Goal: Task Accomplishment & Management: Use online tool/utility

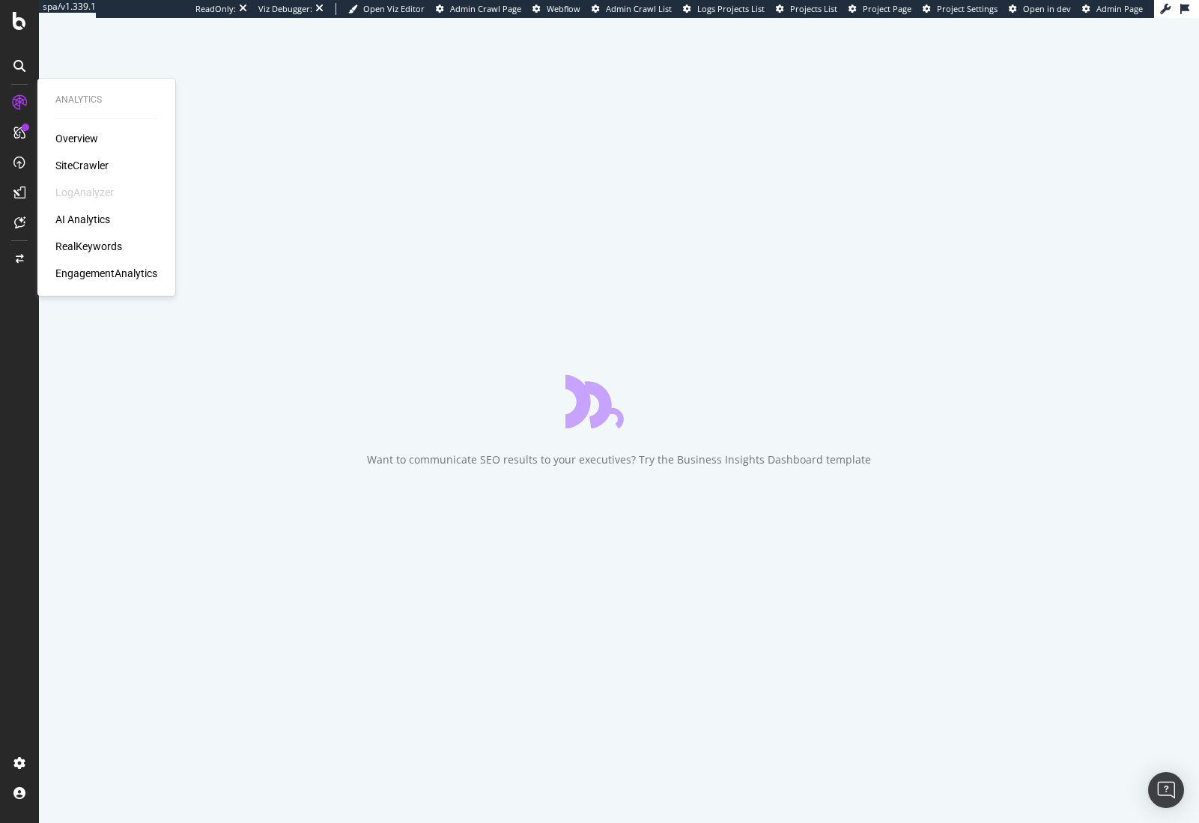
click at [86, 237] on div "Overview SiteCrawler LogAnalyzer AI Analytics RealKeywords EngagementAnalytics" at bounding box center [106, 206] width 102 height 150
click at [85, 246] on div "RealKeywords" at bounding box center [88, 246] width 67 height 15
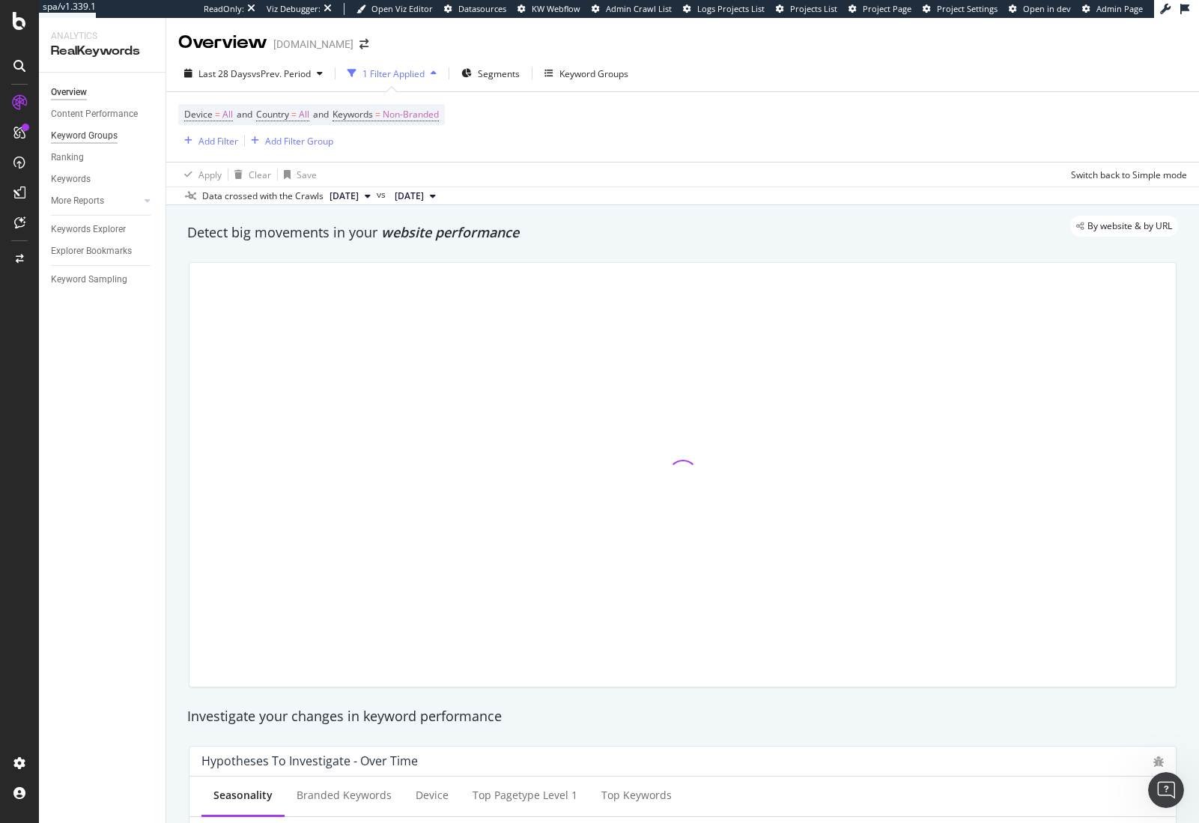
click at [92, 135] on div "Overview Content Performance Keyword Groups Ranking Keywords More Reports Count…" at bounding box center [102, 448] width 127 height 750
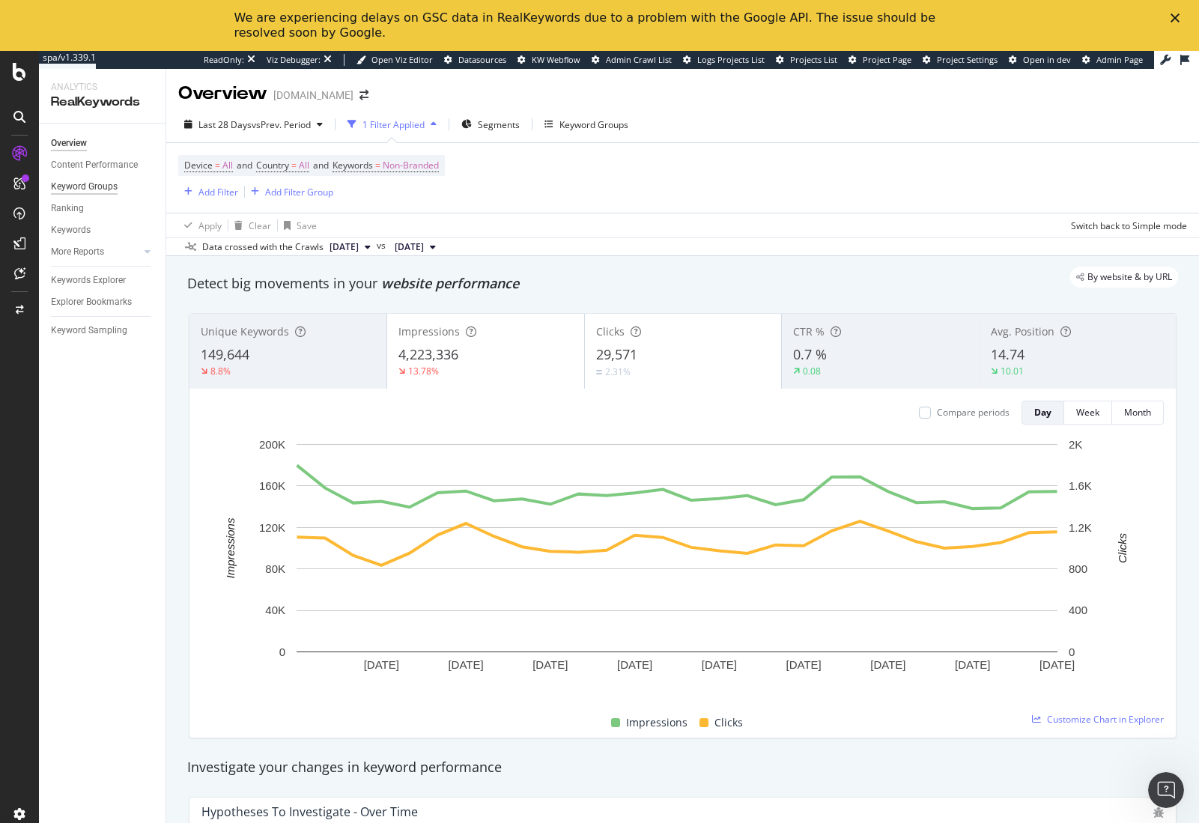
click at [96, 179] on div "Keyword Groups" at bounding box center [84, 187] width 67 height 16
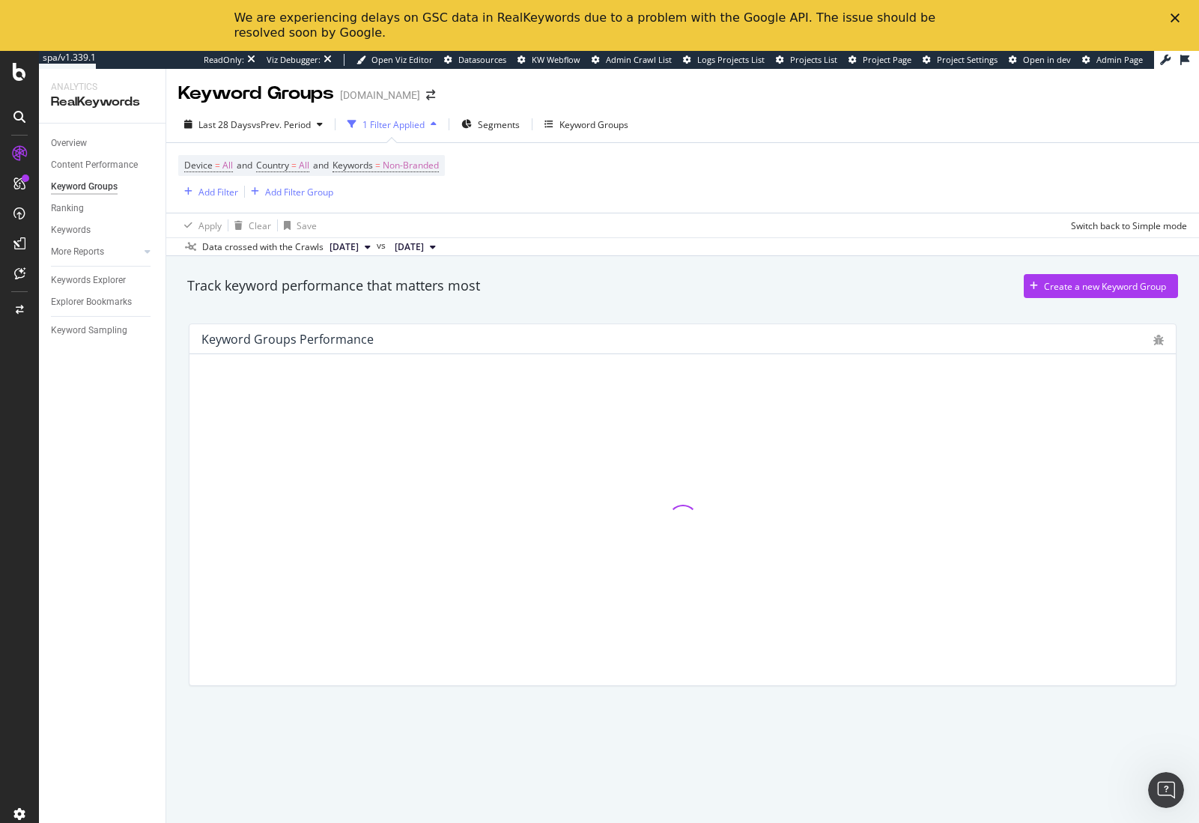
click at [670, 195] on div "Device = All and Country = All and Keywords = Non-Branded Add Filter Add Filter…" at bounding box center [682, 178] width 1009 height 70
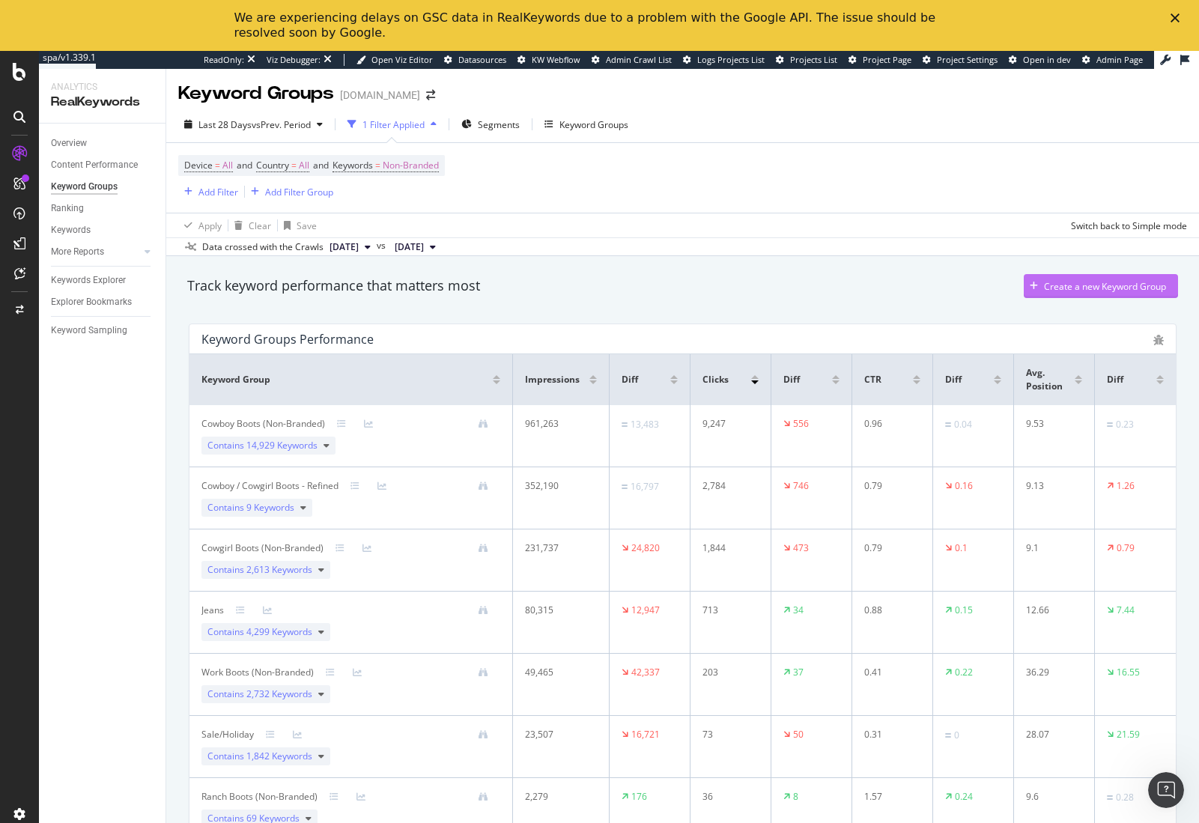
click at [1070, 285] on div "Create a new Keyword Group" at bounding box center [1105, 286] width 122 height 13
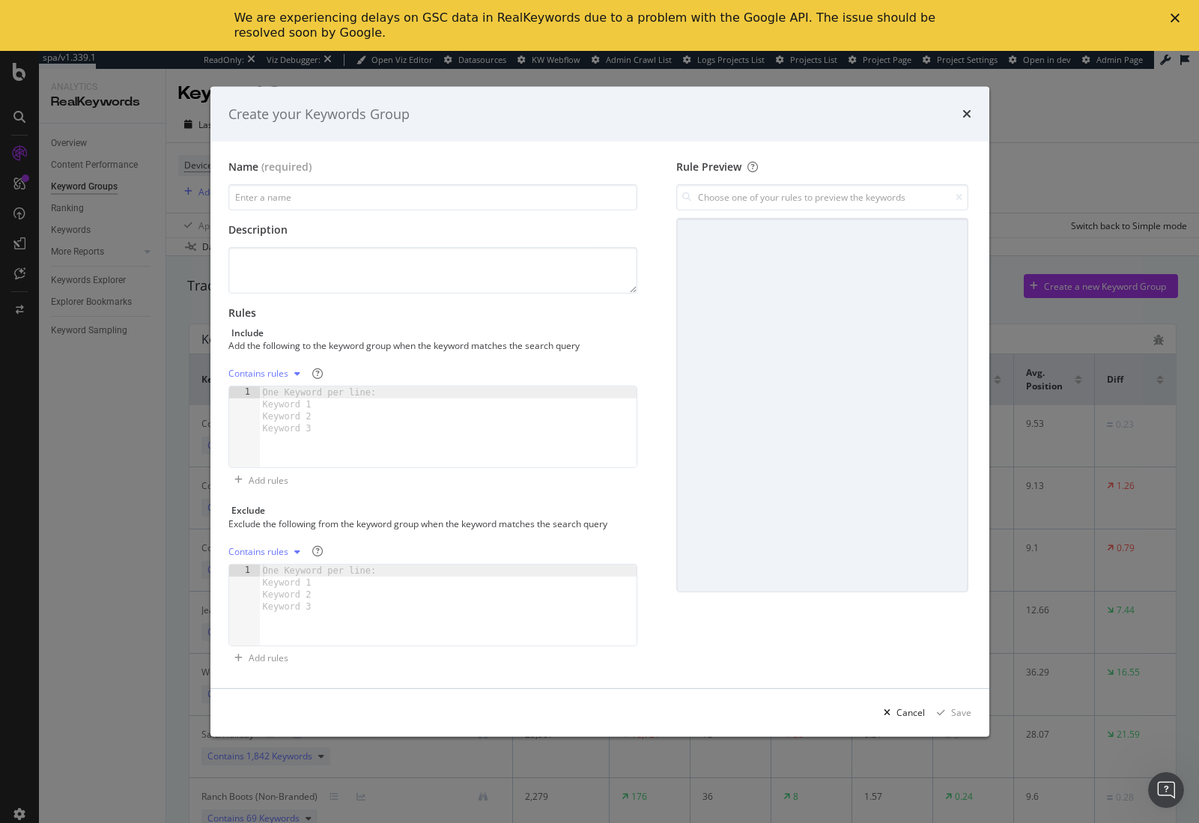
click at [246, 377] on div "Contains rules" at bounding box center [258, 373] width 60 height 9
